Goal: Task Accomplishment & Management: Use online tool/utility

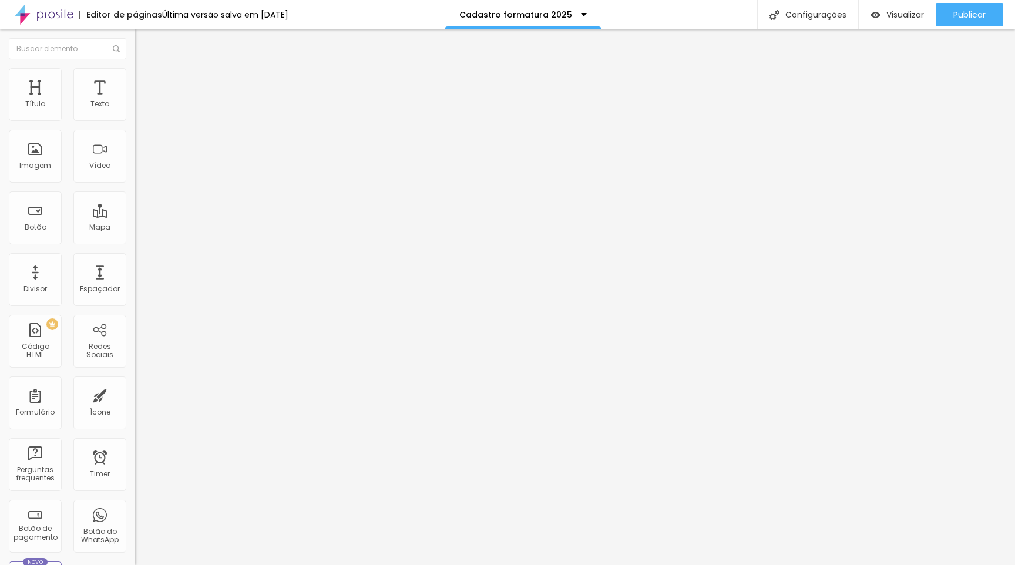
click at [135, 119] on img at bounding box center [138, 122] width 7 height 7
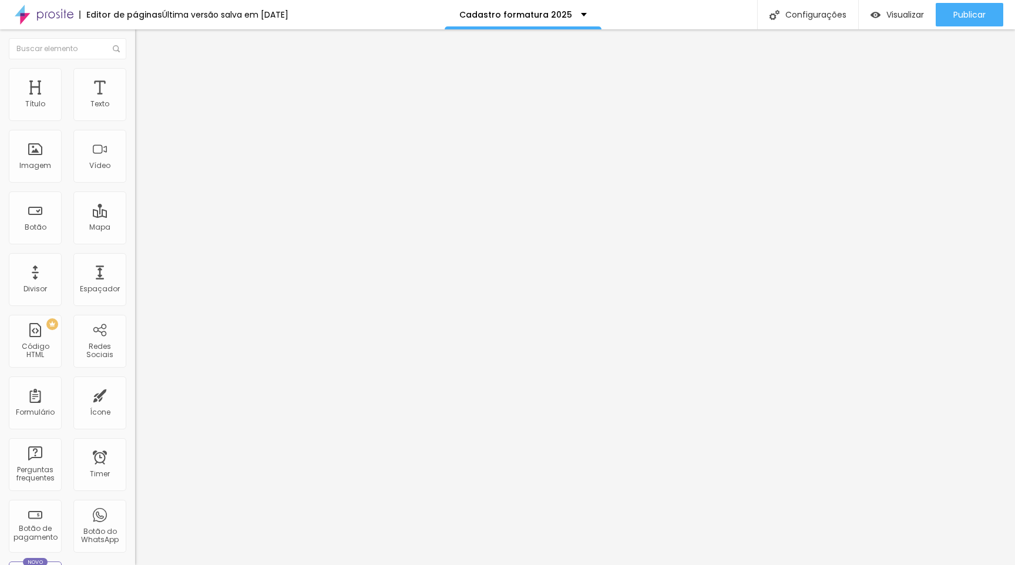
type input "Cartão - em até 10x sem juros"
click at [968, 10] on span "Publicar" at bounding box center [969, 14] width 32 height 9
